Goal: Use online tool/utility: Utilize a website feature to perform a specific function

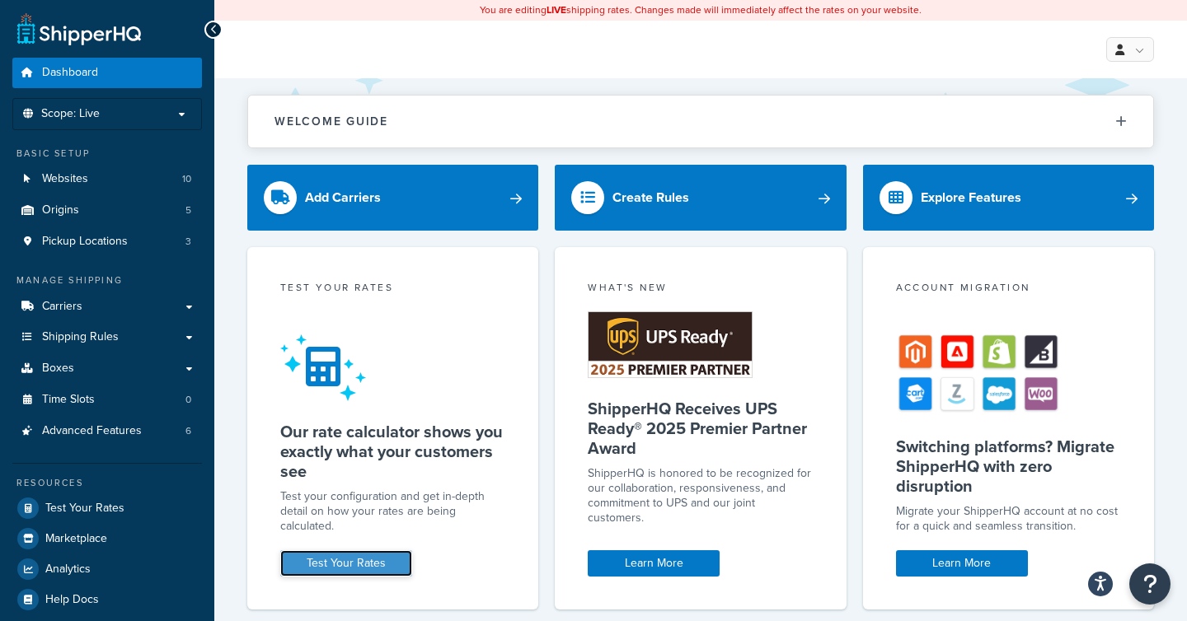
click at [359, 552] on link "Test Your Rates" at bounding box center [346, 564] width 132 height 26
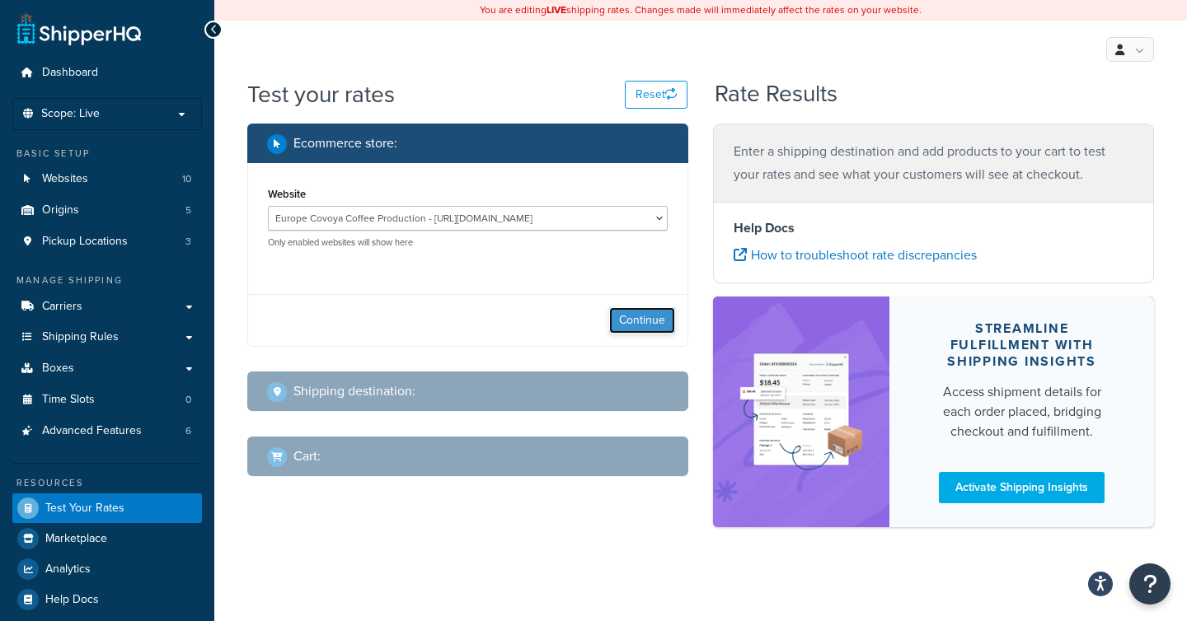
click at [639, 321] on button "Continue" at bounding box center [642, 320] width 66 height 26
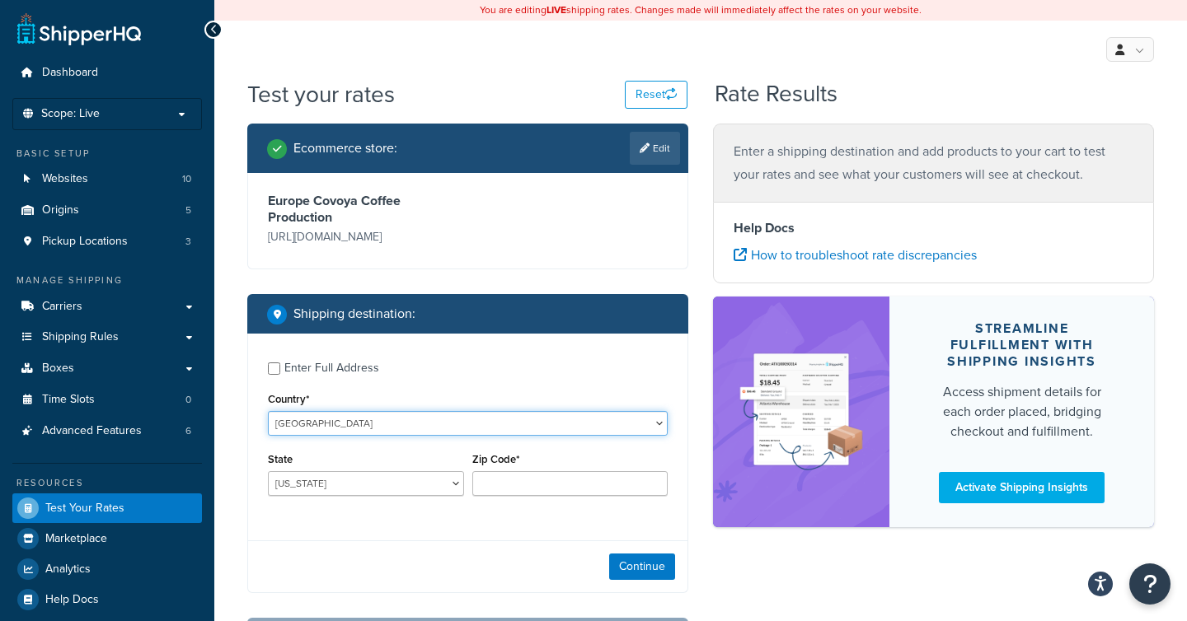
click at [362, 423] on select "[GEOGRAPHIC_DATA] [GEOGRAPHIC_DATA] [GEOGRAPHIC_DATA] [GEOGRAPHIC_DATA] [GEOGRA…" at bounding box center [468, 423] width 400 height 25
select select "HU"
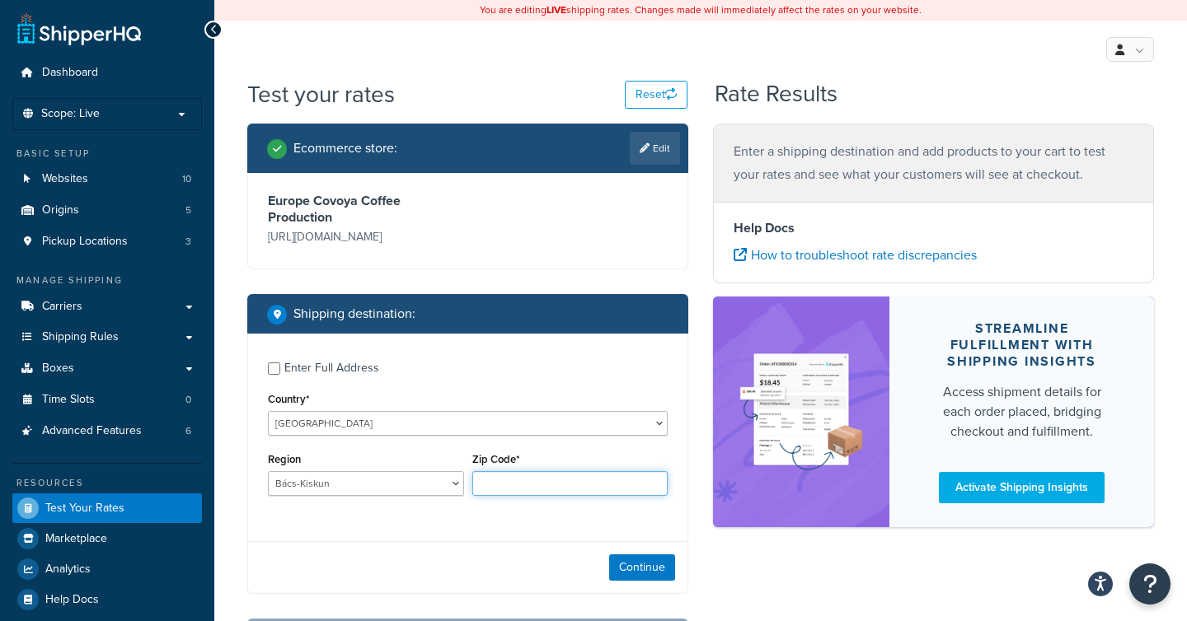
click at [508, 480] on input "Zip Code*" at bounding box center [570, 483] width 196 height 25
paste input "8900"
type input "8900"
click at [646, 568] on button "Continue" at bounding box center [642, 567] width 66 height 26
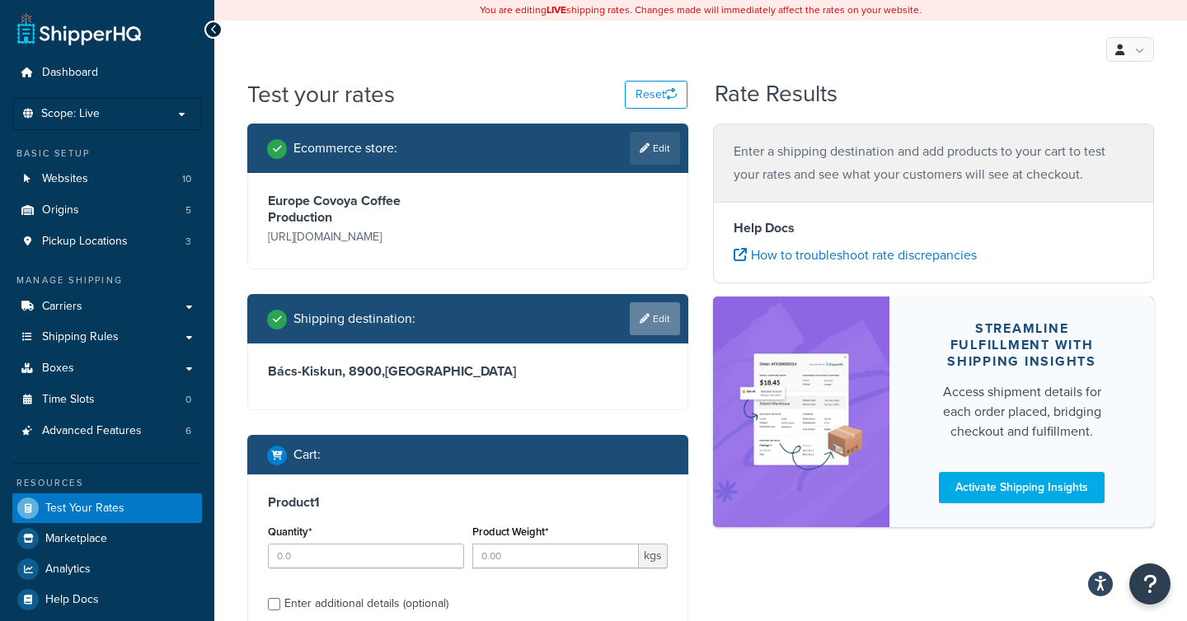
click at [651, 330] on link "Edit" at bounding box center [655, 318] width 50 height 33
select select "HU"
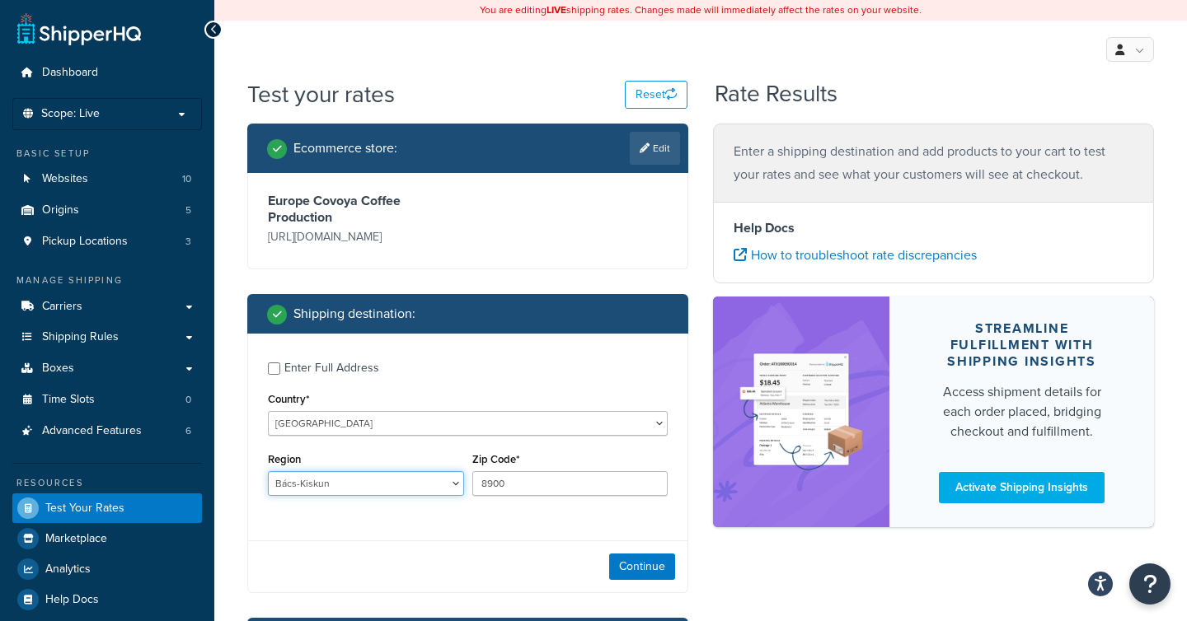
click at [454, 483] on select "Bács-Kiskun Baranya Békés Békéscsaba Borsod-Abaúj-Zemplén Budapest Csongrád Deb…" at bounding box center [366, 483] width 196 height 25
select select "ZA"
click at [654, 577] on button "Continue" at bounding box center [642, 567] width 66 height 26
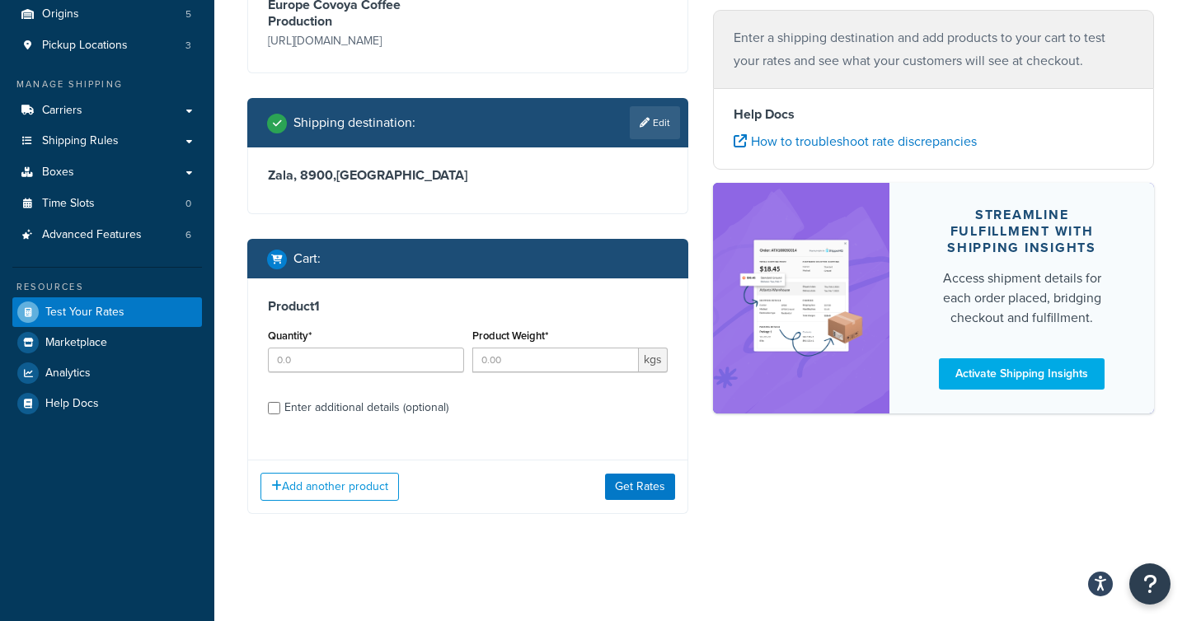
scroll to position [197, 0]
click at [359, 357] on input "Quantity*" at bounding box center [366, 360] width 196 height 25
type input "1"
click at [506, 359] on input "Product Weight*" at bounding box center [555, 360] width 167 height 25
type input "6"
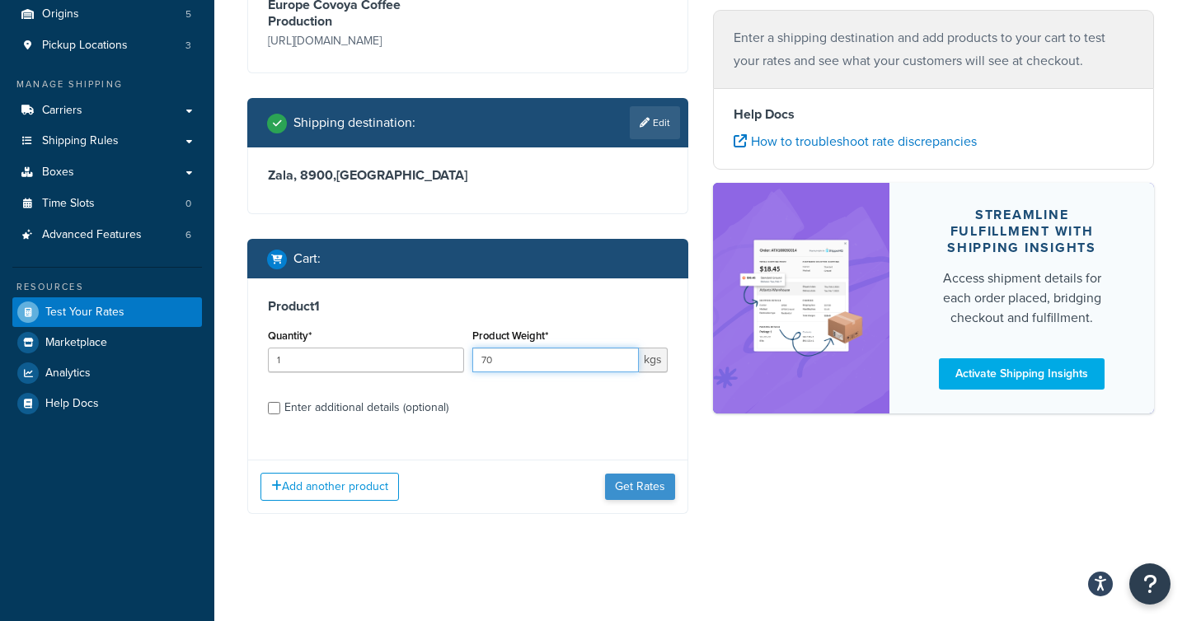
type input "70"
click at [634, 478] on button "Get Rates" at bounding box center [640, 487] width 70 height 26
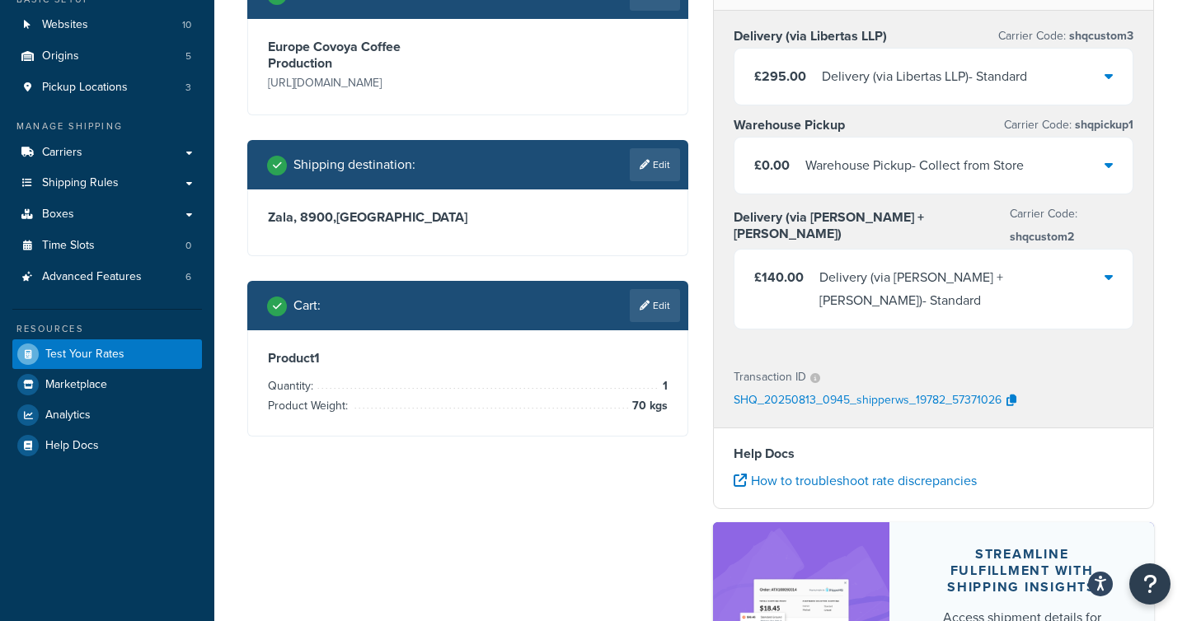
scroll to position [144, 0]
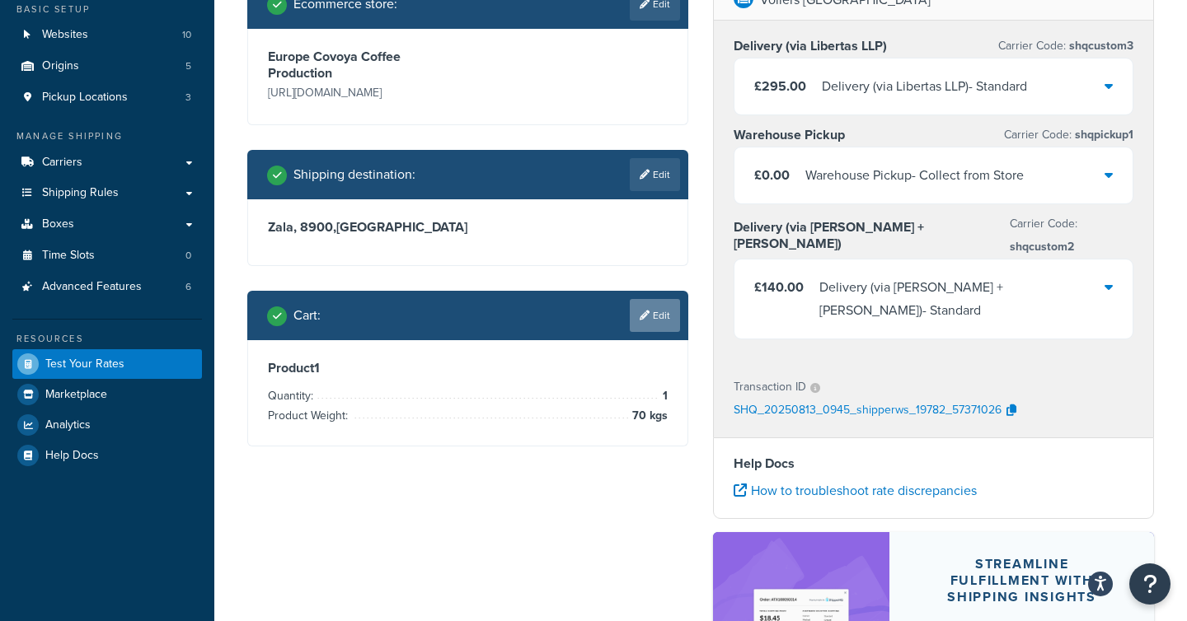
click at [649, 324] on link "Edit" at bounding box center [655, 315] width 50 height 33
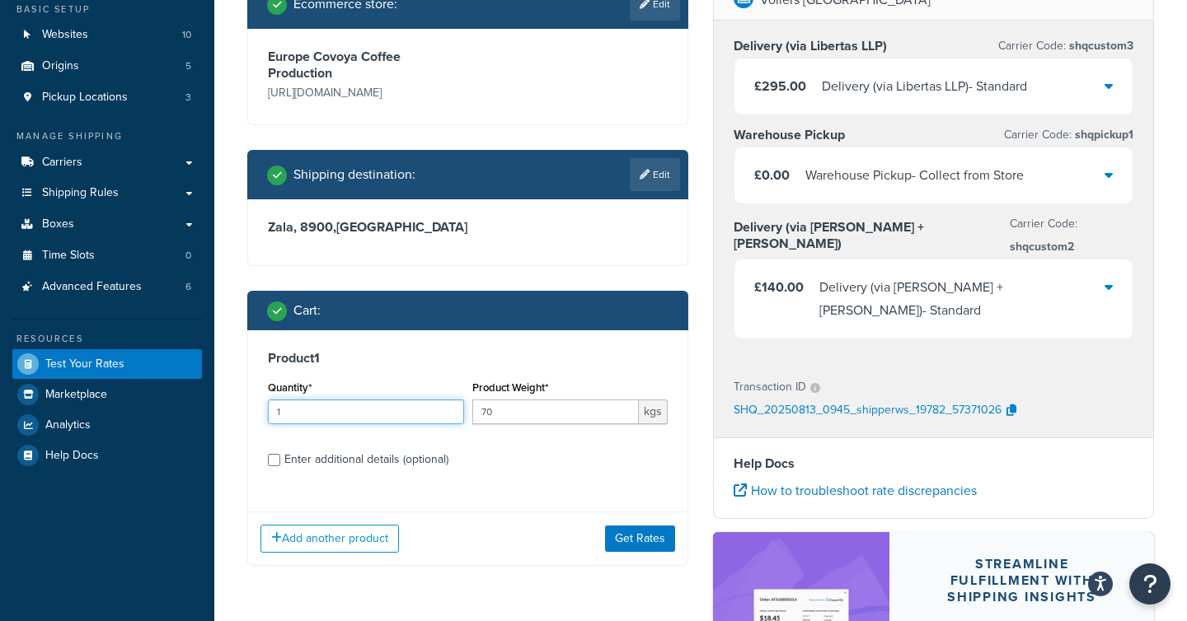
click at [305, 414] on input "1" at bounding box center [366, 412] width 196 height 25
type input "2"
click at [632, 541] on button "Get Rates" at bounding box center [640, 539] width 70 height 26
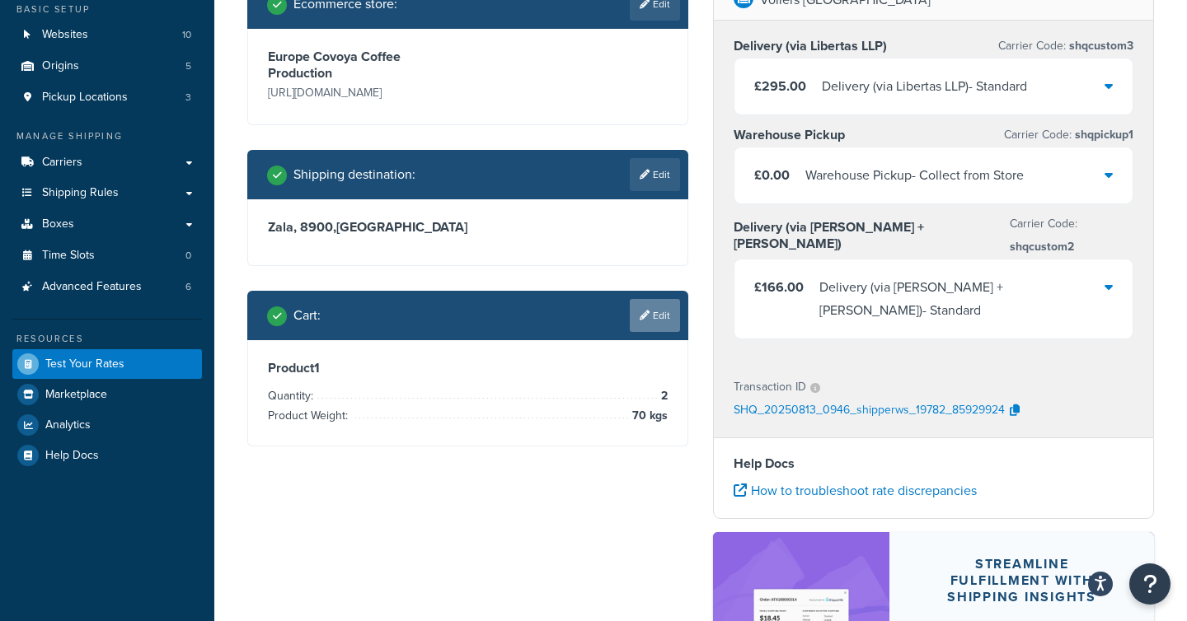
click at [649, 317] on link "Edit" at bounding box center [655, 315] width 50 height 33
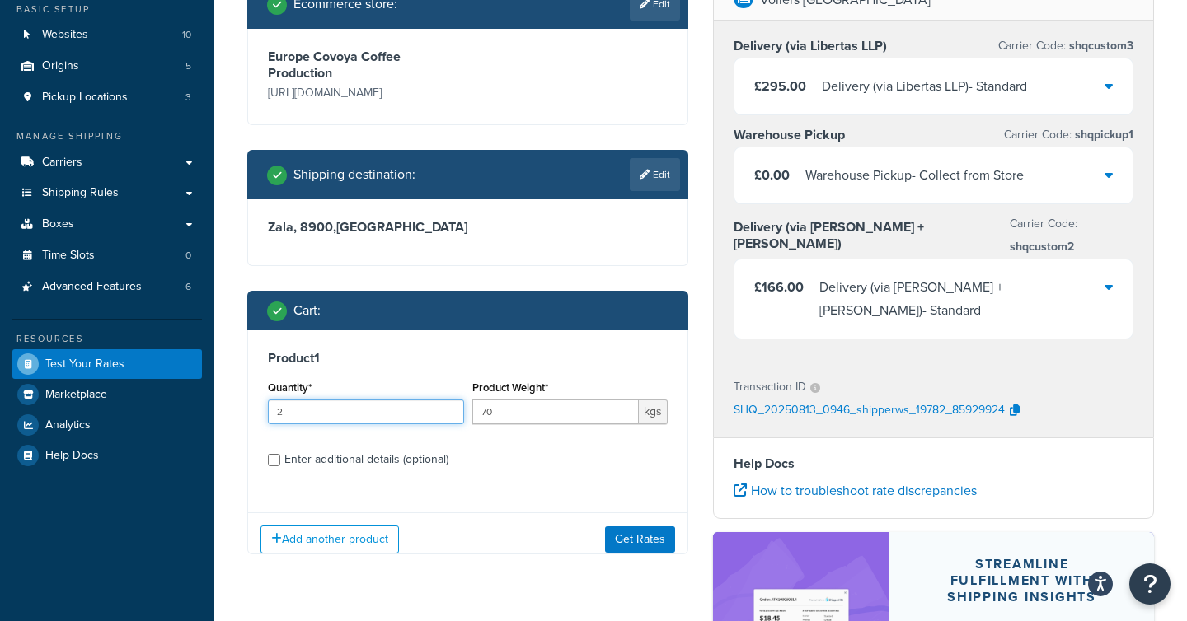
click at [356, 419] on input "2" at bounding box center [366, 412] width 196 height 25
type input "3"
click at [645, 541] on button "Get Rates" at bounding box center [640, 539] width 70 height 26
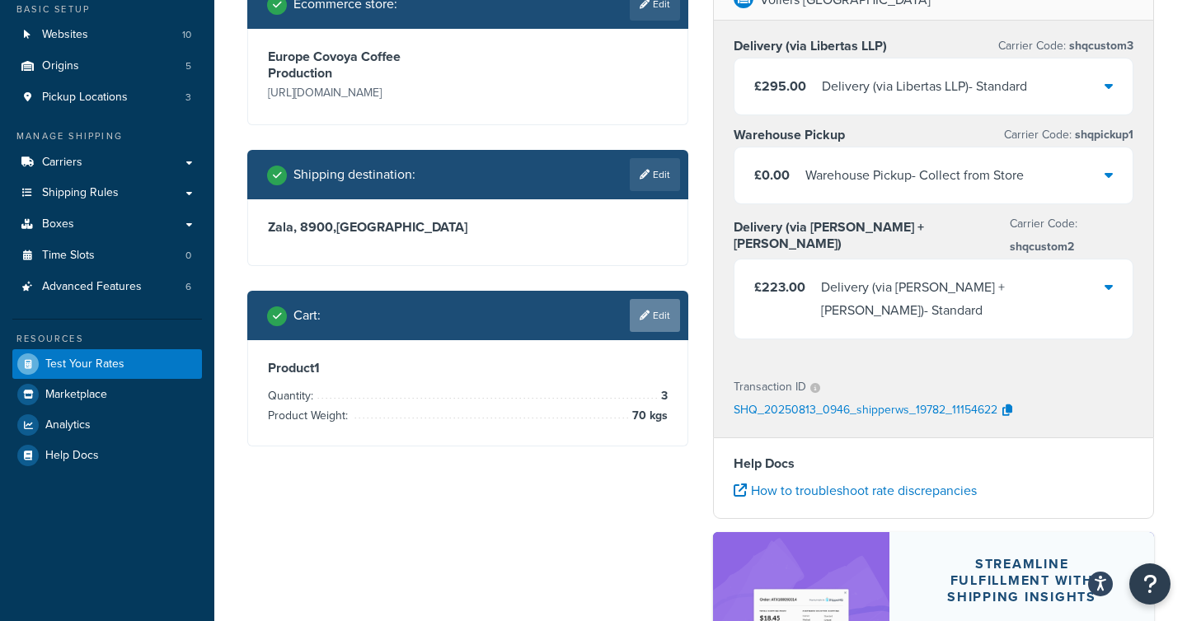
click at [645, 321] on link "Edit" at bounding box center [655, 315] width 50 height 33
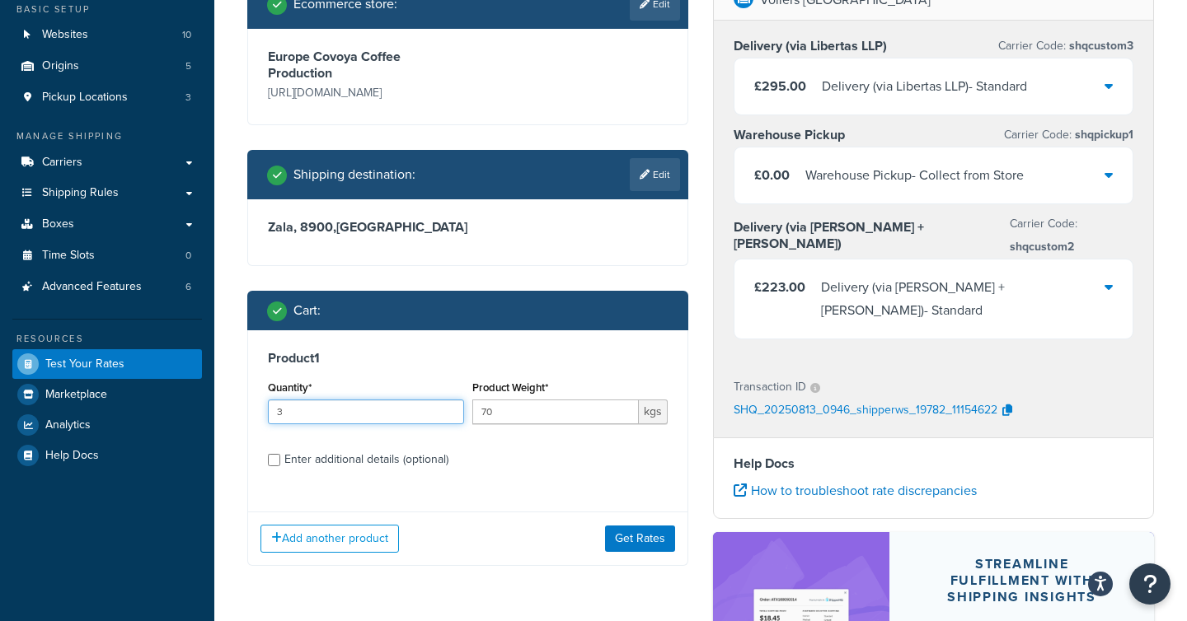
click at [345, 419] on input "3" at bounding box center [366, 412] width 196 height 25
type input "4"
click at [632, 540] on button "Get Rates" at bounding box center [640, 539] width 70 height 26
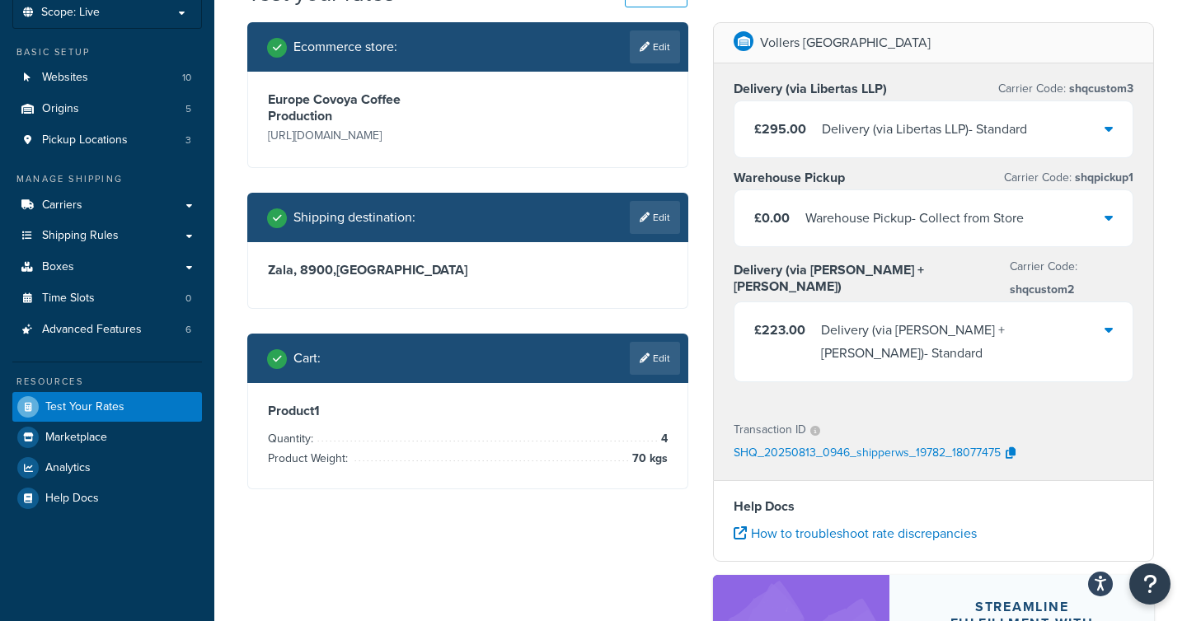
scroll to position [100, 0]
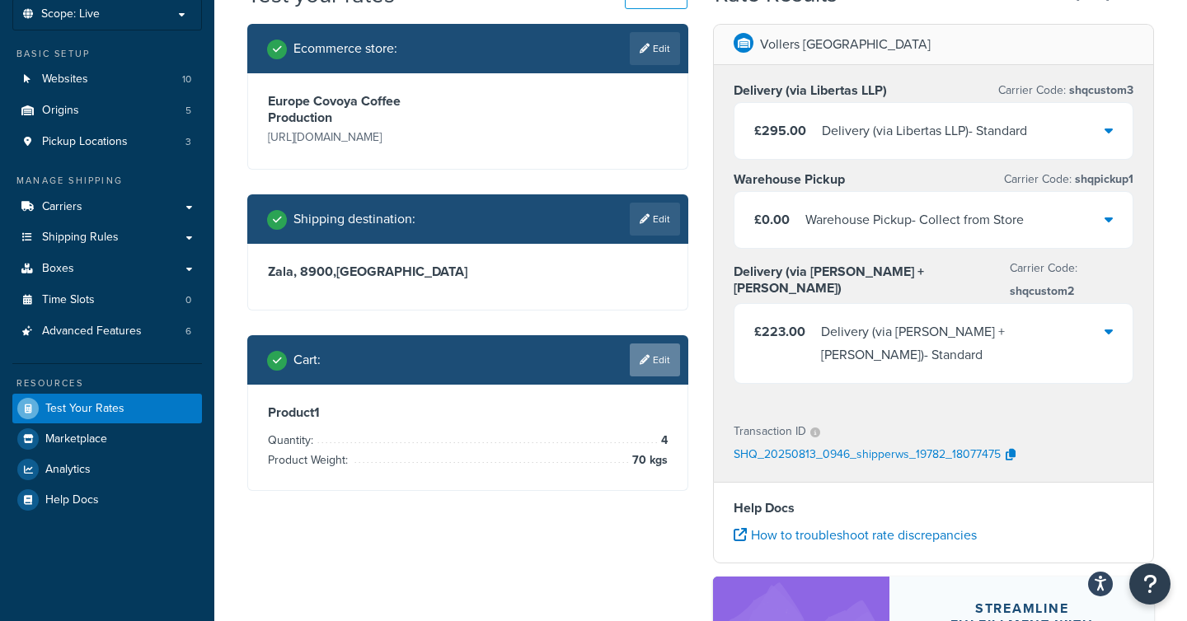
click at [663, 374] on link "Edit" at bounding box center [655, 360] width 50 height 33
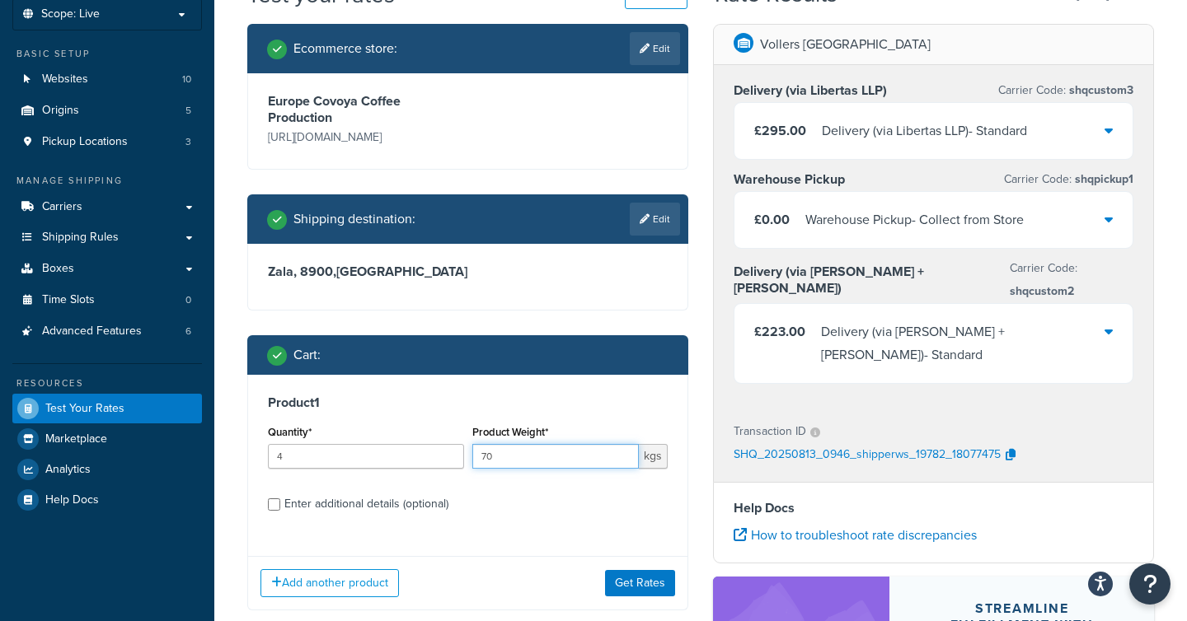
drag, startPoint x: 512, startPoint y: 457, endPoint x: 457, endPoint y: 457, distance: 55.2
click at [457, 457] on div "Quantity* 4 Product Weight* 70 kgs" at bounding box center [468, 451] width 408 height 60
type input "60"
click at [640, 586] on button "Get Rates" at bounding box center [640, 583] width 70 height 26
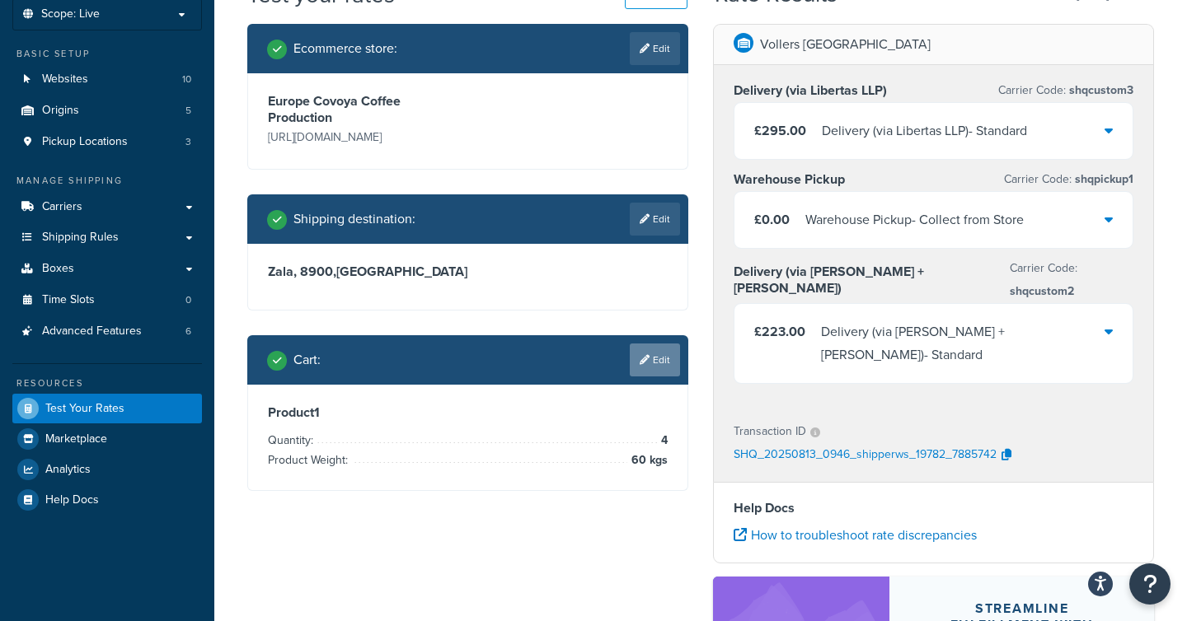
click at [654, 359] on link "Edit" at bounding box center [655, 360] width 50 height 33
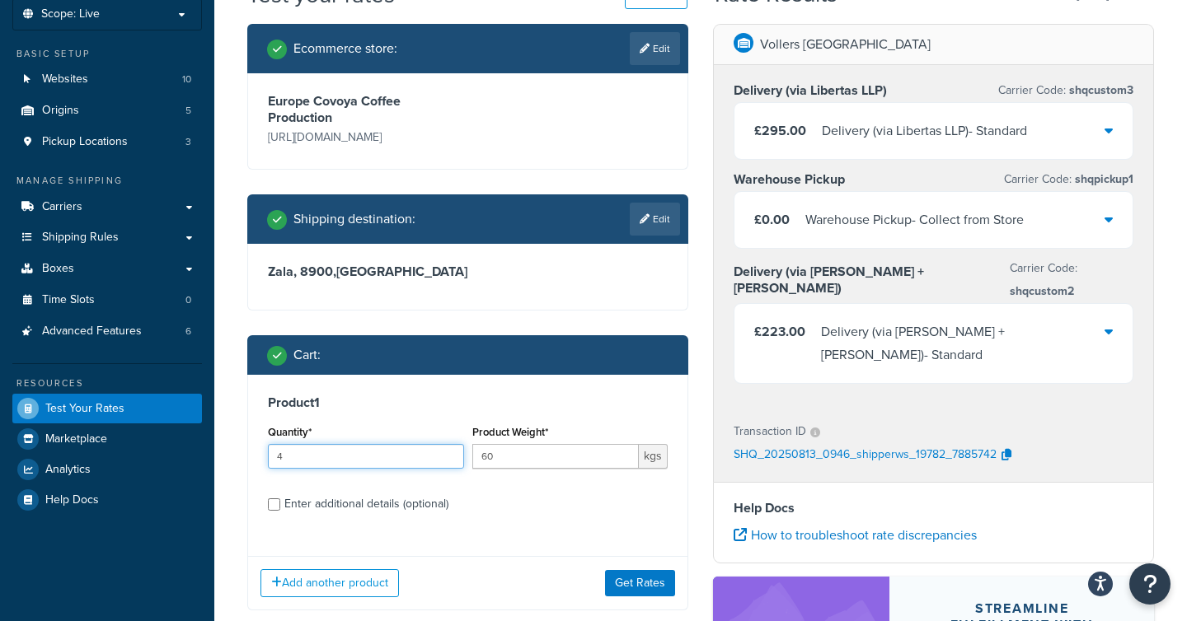
click at [339, 458] on input "4" at bounding box center [366, 456] width 196 height 25
type input "5"
click at [635, 593] on button "Get Rates" at bounding box center [640, 583] width 70 height 26
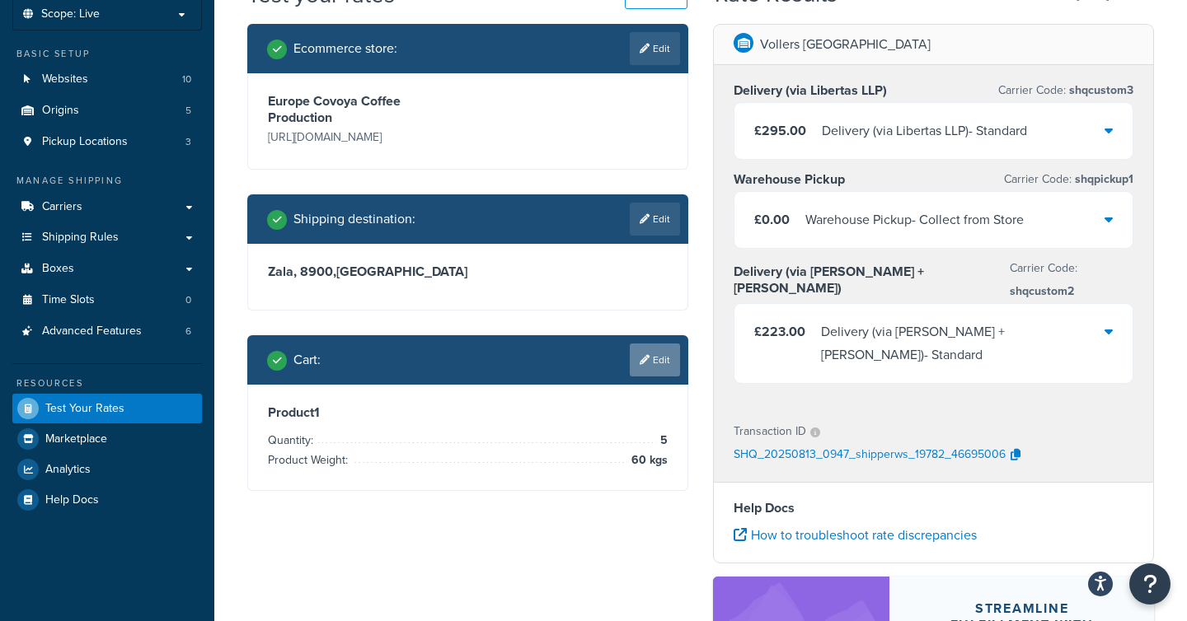
click at [659, 370] on link "Edit" at bounding box center [655, 360] width 50 height 33
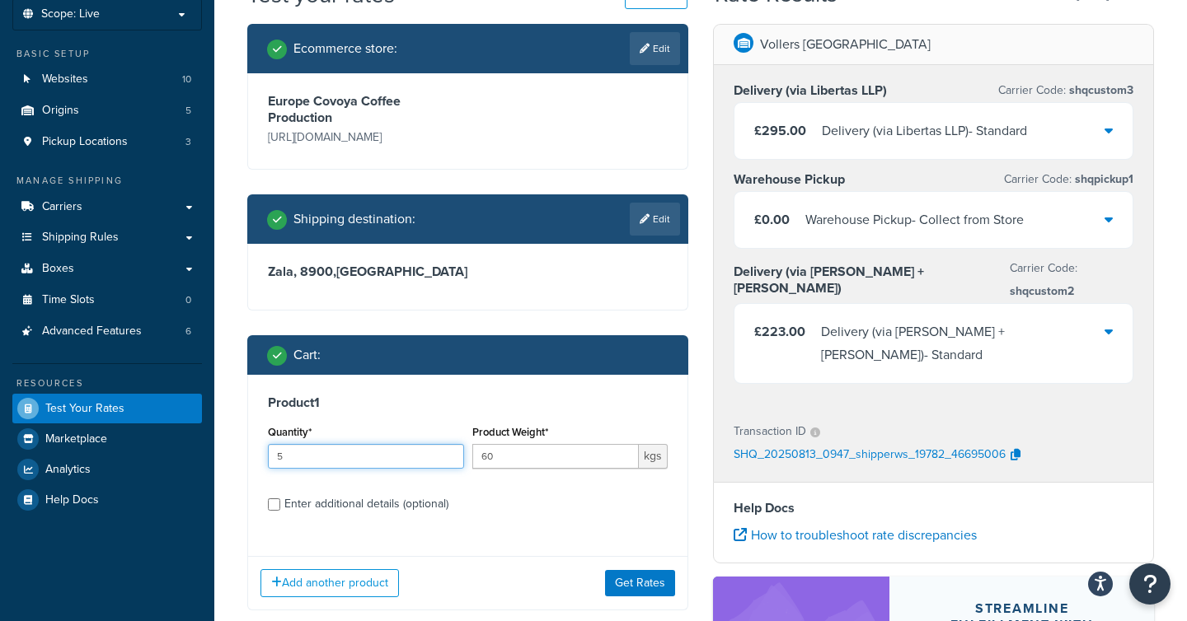
click at [363, 462] on input "5" at bounding box center [366, 456] width 196 height 25
type input "6"
click at [654, 586] on button "Get Rates" at bounding box center [640, 583] width 70 height 26
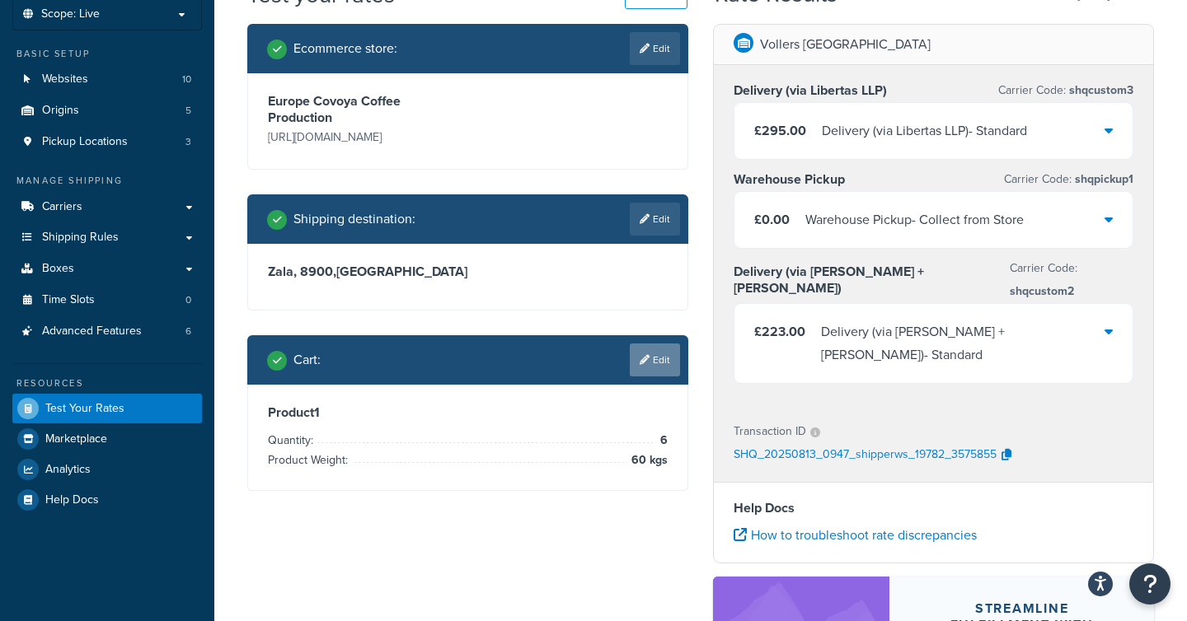
click at [663, 358] on link "Edit" at bounding box center [655, 360] width 50 height 33
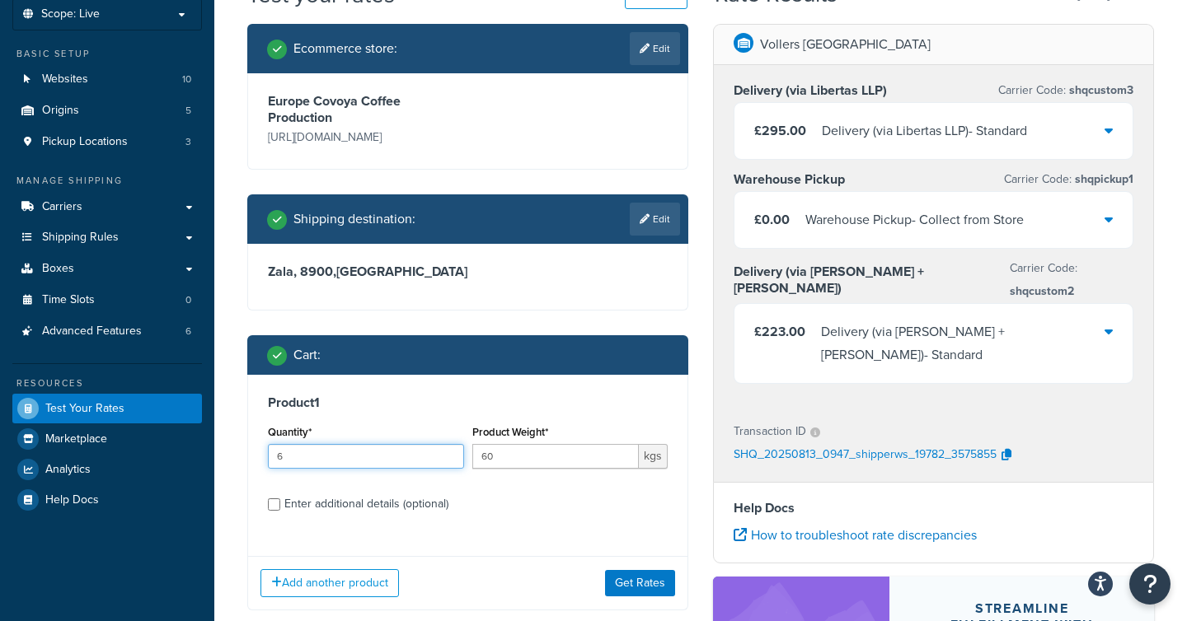
click at [315, 460] on input "6" at bounding box center [366, 456] width 196 height 25
type input "7"
click at [644, 586] on button "Get Rates" at bounding box center [640, 583] width 70 height 26
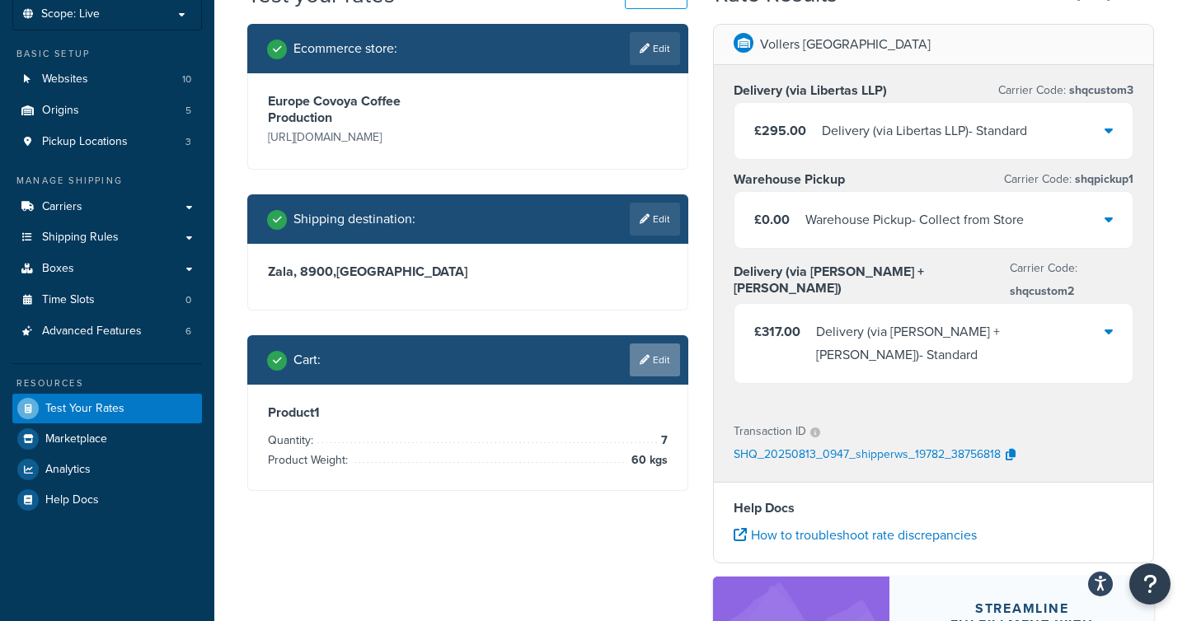
click at [649, 361] on link "Edit" at bounding box center [655, 360] width 50 height 33
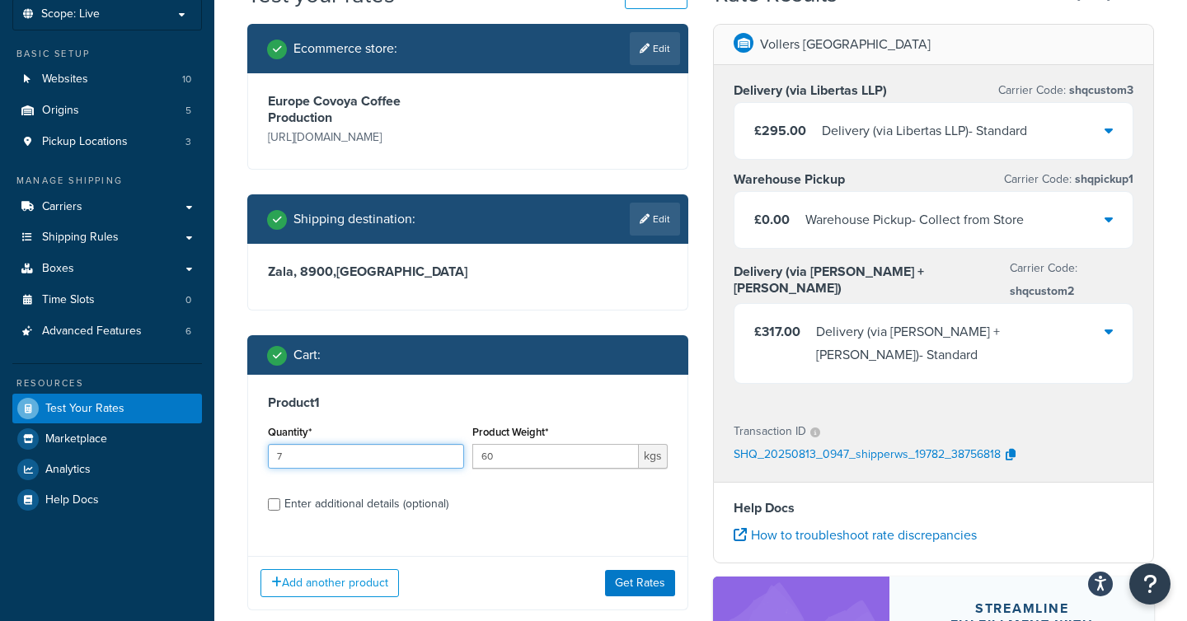
click at [318, 457] on input "7" at bounding box center [366, 456] width 196 height 25
type input "6"
click at [640, 587] on button "Get Rates" at bounding box center [640, 583] width 70 height 26
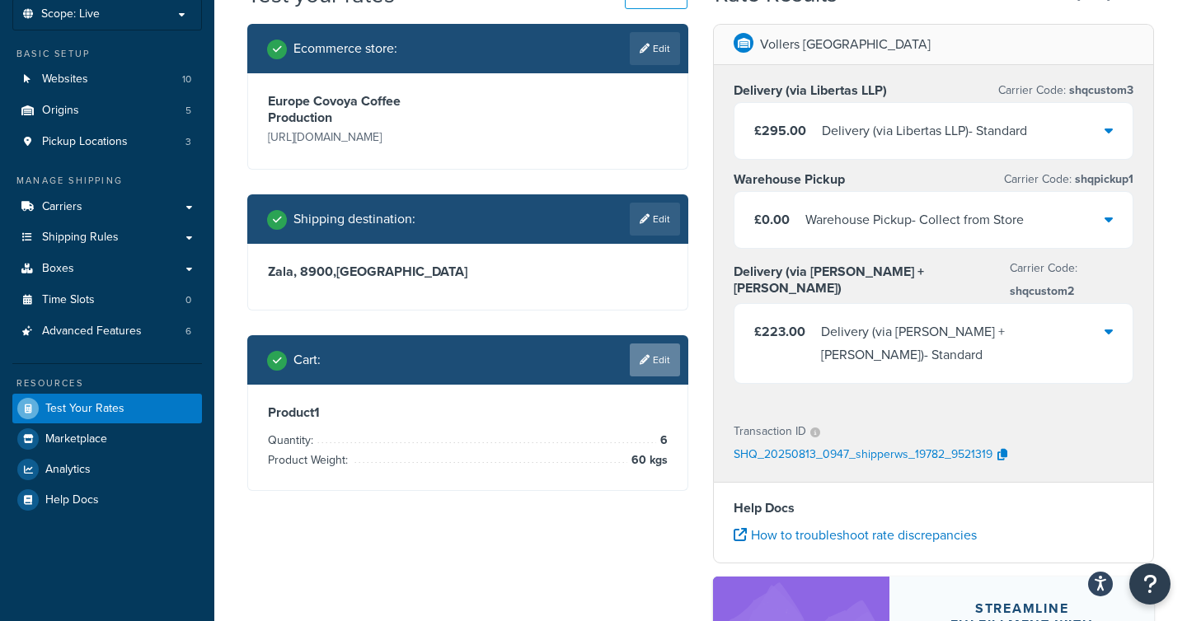
click at [675, 353] on link "Edit" at bounding box center [655, 360] width 50 height 33
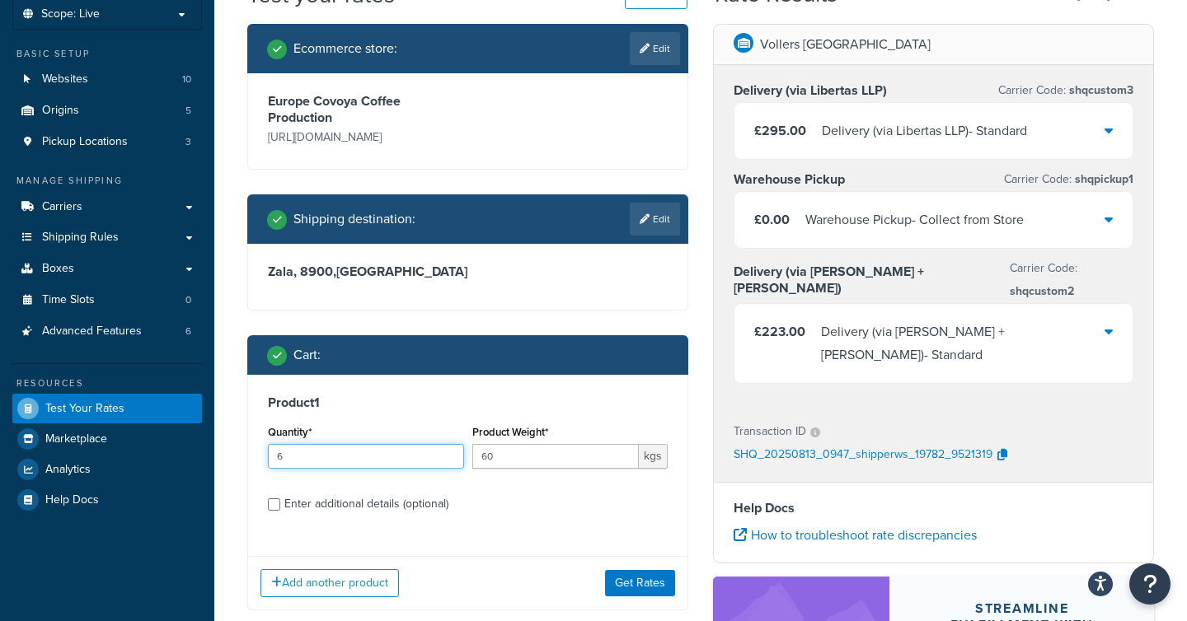
click at [314, 452] on input "6" at bounding box center [366, 456] width 196 height 25
type input "8"
click at [637, 581] on button "Get Rates" at bounding box center [640, 583] width 70 height 26
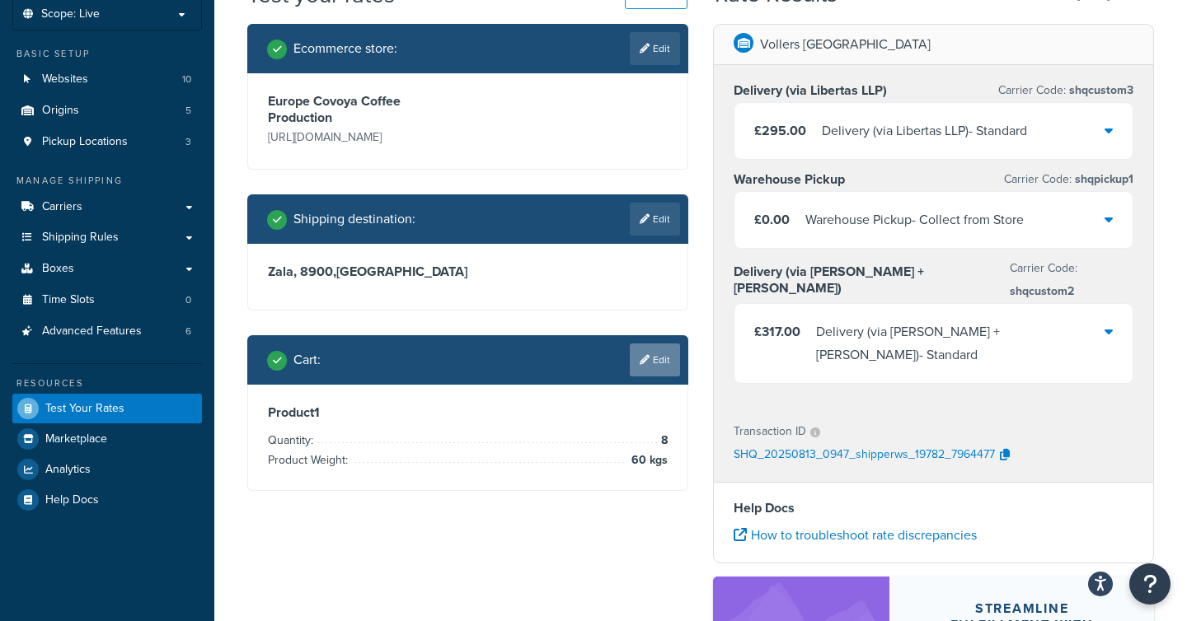
click at [655, 362] on link "Edit" at bounding box center [655, 360] width 50 height 33
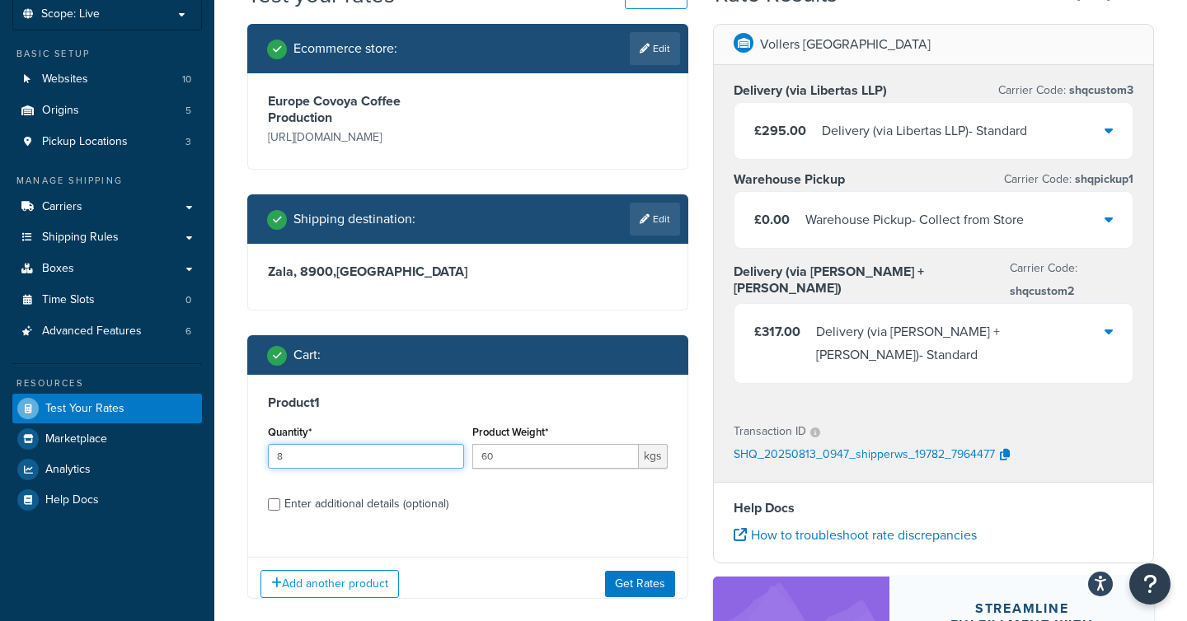
click at [344, 448] on input "8" at bounding box center [366, 456] width 196 height 25
type input "9"
click at [635, 581] on button "Get Rates" at bounding box center [640, 583] width 70 height 26
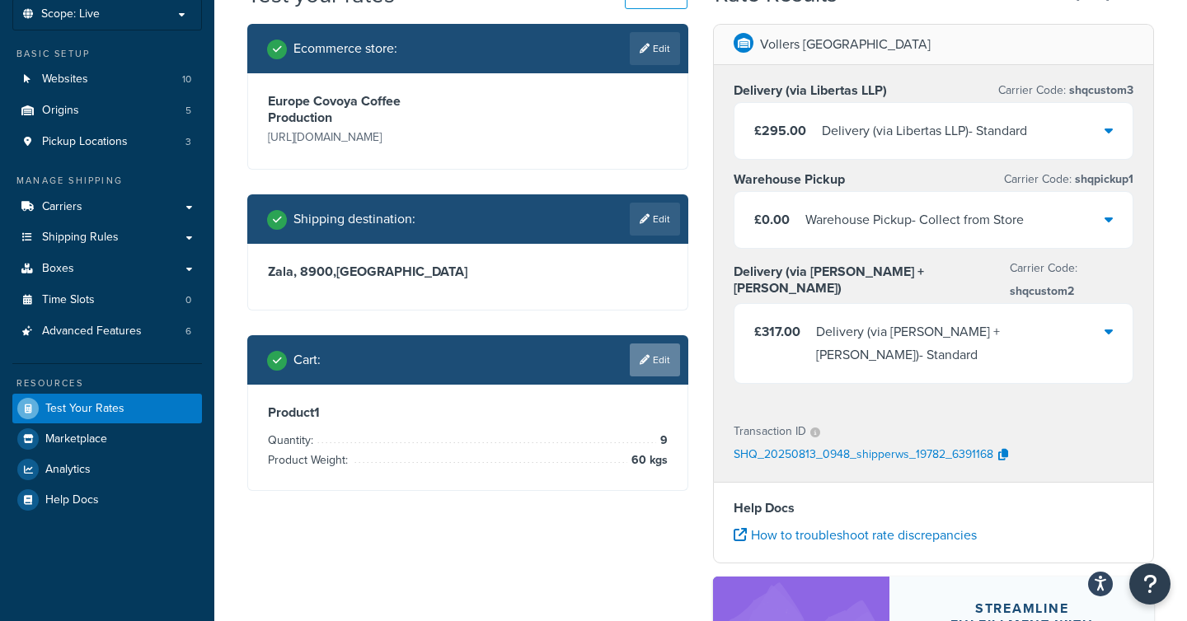
click at [664, 358] on link "Edit" at bounding box center [655, 360] width 50 height 33
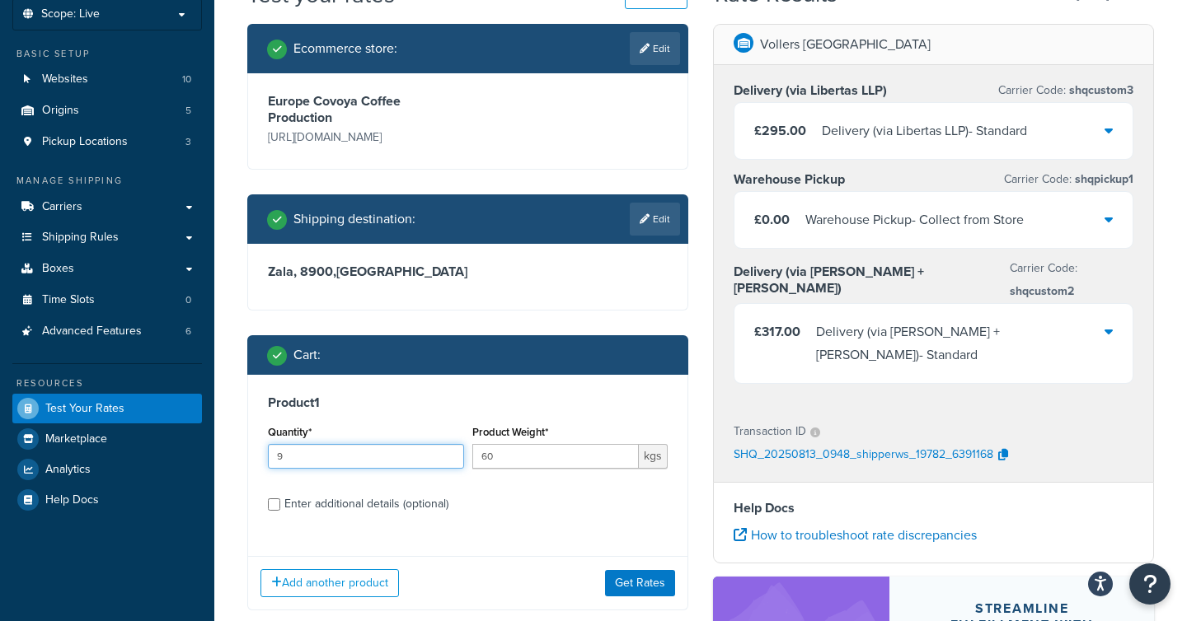
click at [331, 460] on input "9" at bounding box center [366, 456] width 196 height 25
type input "10"
click at [628, 587] on button "Get Rates" at bounding box center [640, 583] width 70 height 26
